Goal: Information Seeking & Learning: Learn about a topic

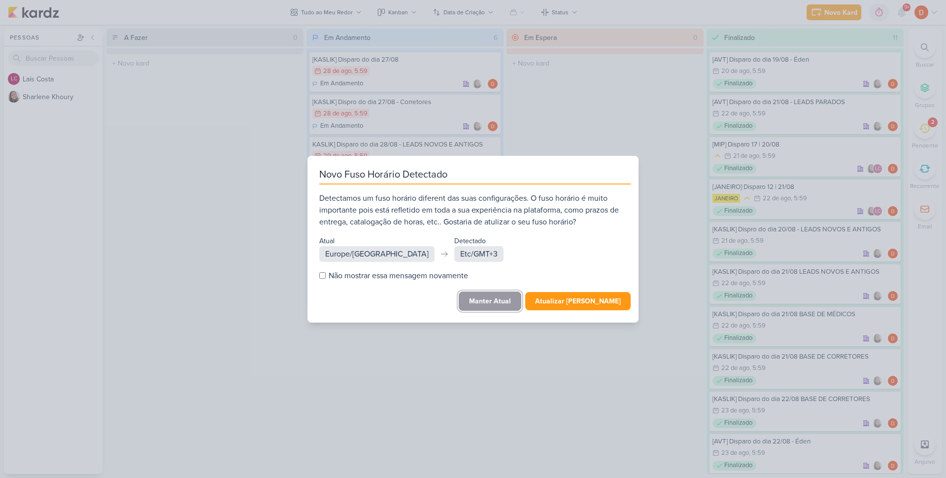
click at [515, 297] on button "Manter Atual" at bounding box center [490, 300] width 63 height 19
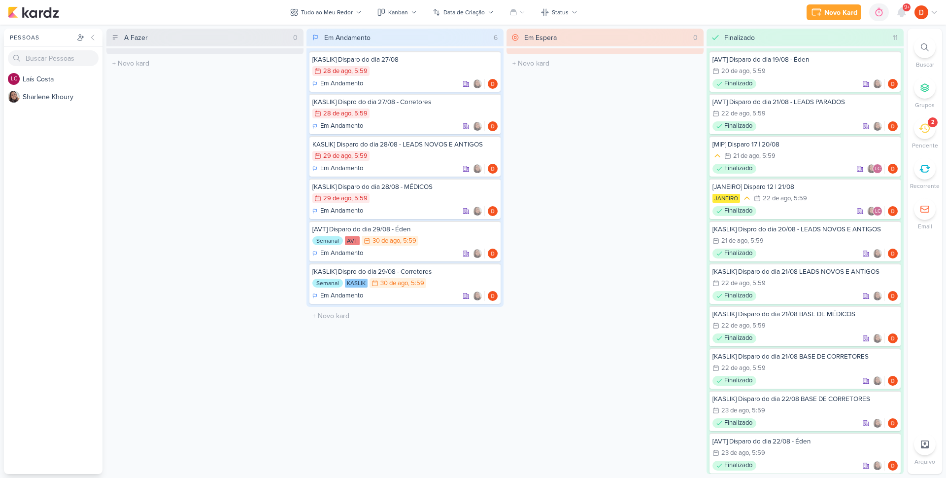
click at [927, 126] on icon at bounding box center [924, 128] width 11 height 11
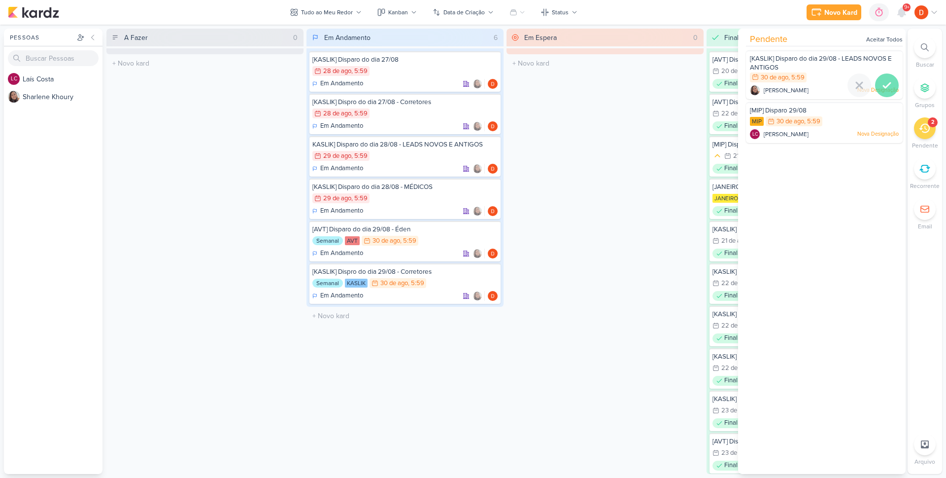
click at [888, 79] on icon at bounding box center [887, 85] width 12 height 12
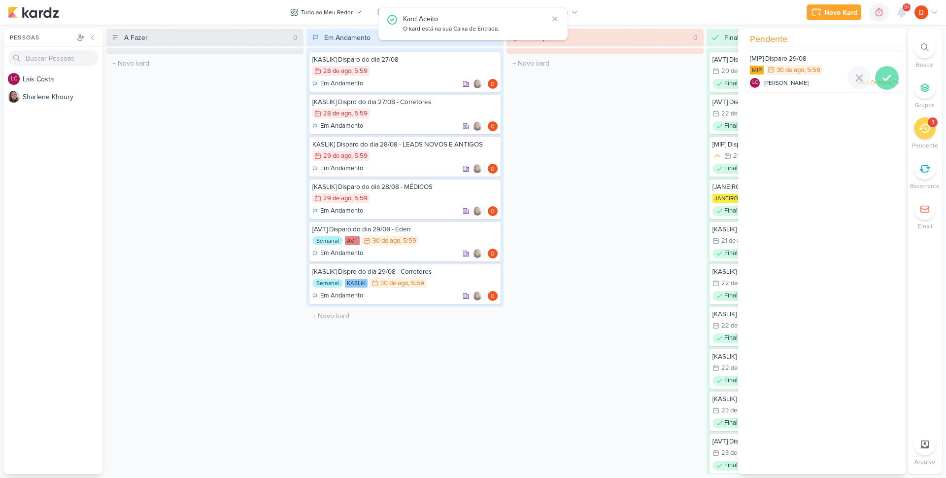
click at [883, 81] on icon at bounding box center [887, 78] width 12 height 12
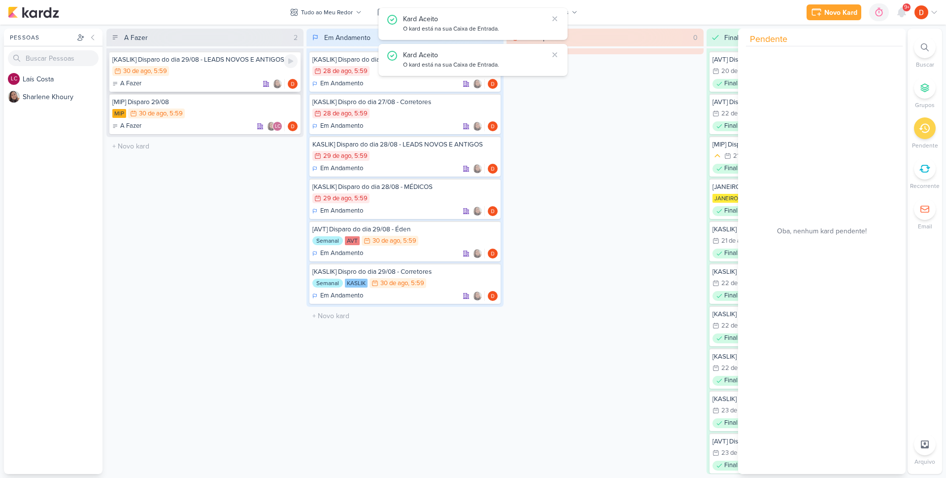
click at [226, 72] on div "30/8 [DATE] 5:59" at bounding box center [204, 71] width 185 height 11
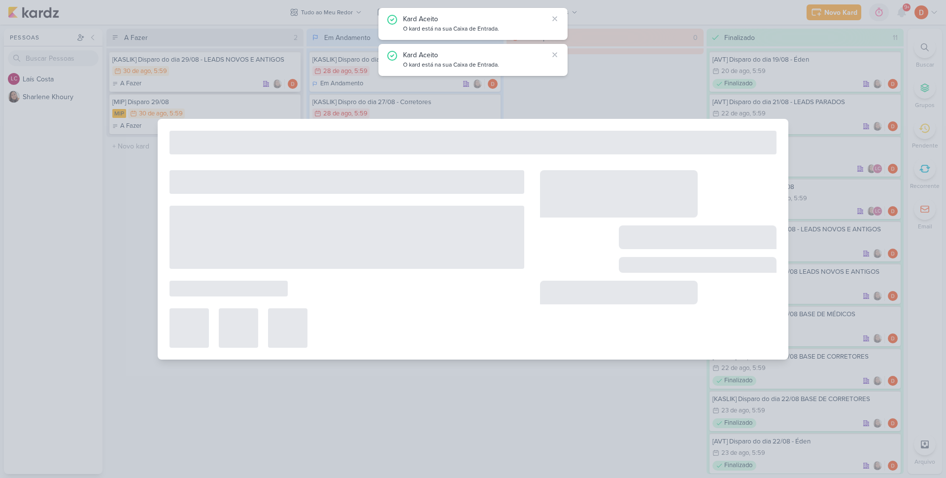
click at [226, 72] on div at bounding box center [473, 239] width 946 height 478
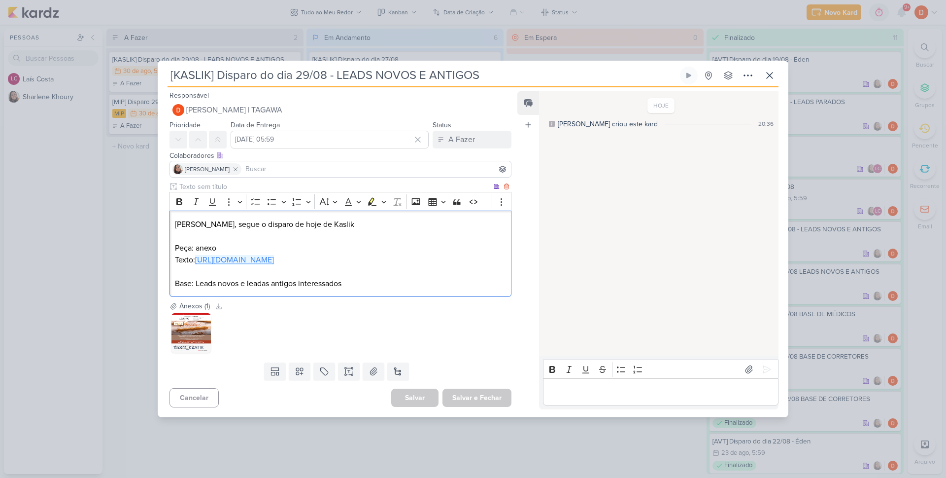
click at [253, 255] on link "[URL][DOMAIN_NAME]" at bounding box center [234, 260] width 79 height 10
click at [193, 323] on icon at bounding box center [193, 319] width 5 height 5
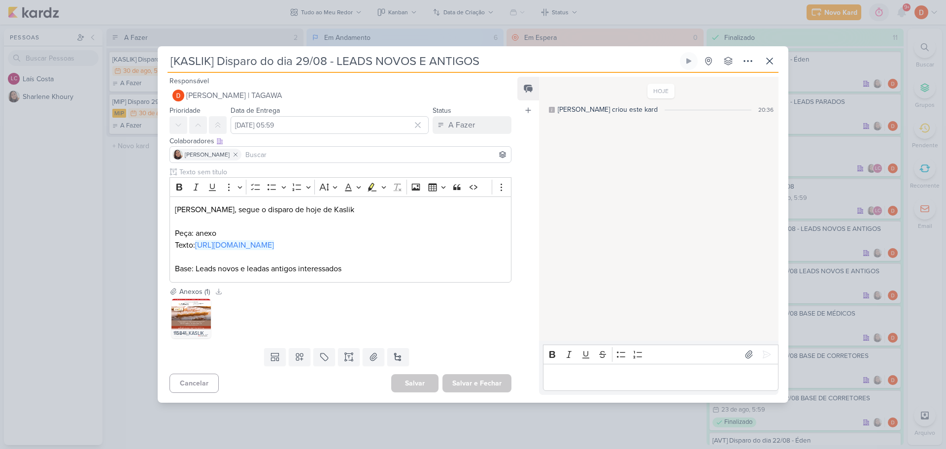
click at [141, 191] on div "[KASLIK] Disparo do dia 29/08 - LEADS NOVOS E ANTIGOS" at bounding box center [473, 224] width 946 height 449
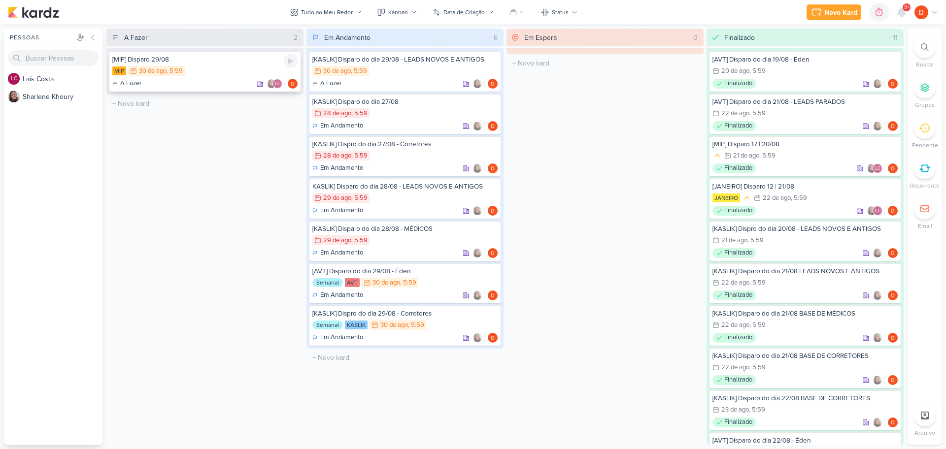
click at [206, 69] on div "MIP 30/8 [DATE] 5:59" at bounding box center [204, 71] width 185 height 11
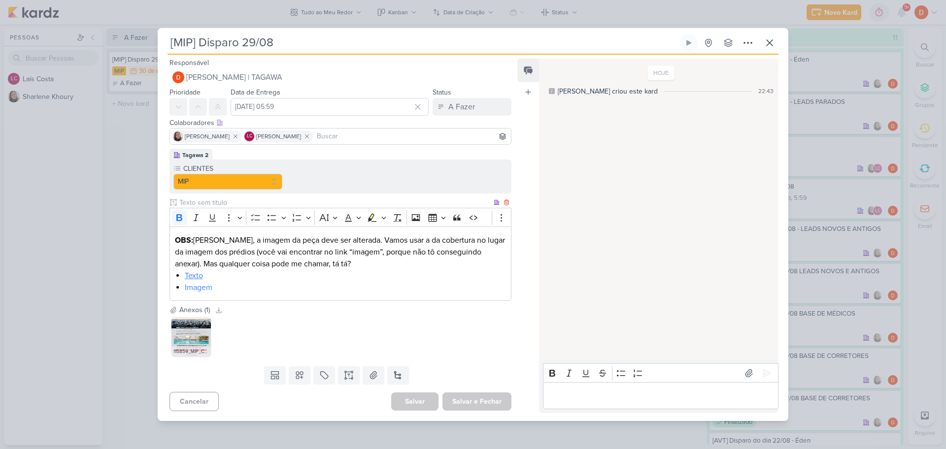
click at [195, 276] on link "Texto" at bounding box center [194, 276] width 18 height 10
click at [192, 325] on icon at bounding box center [193, 324] width 7 height 7
click at [197, 279] on link "Texto" at bounding box center [194, 276] width 18 height 10
